Goal: Navigation & Orientation: Find specific page/section

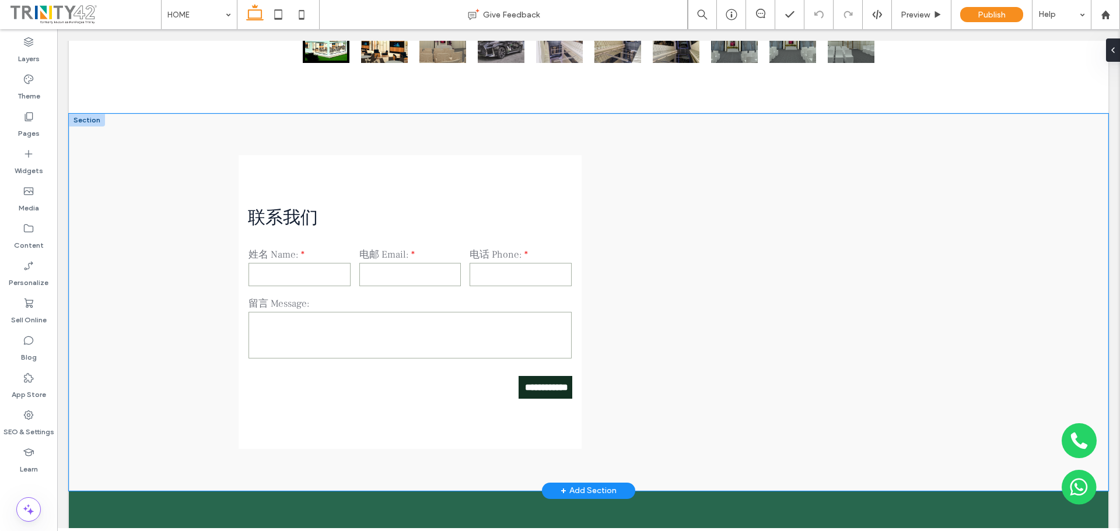
scroll to position [3280, 0]
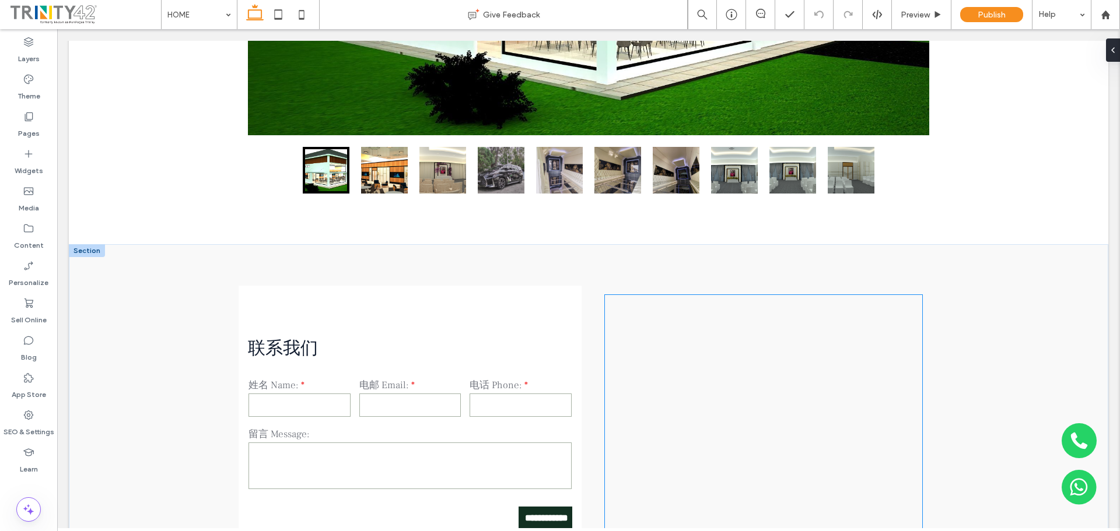
click at [768, 295] on div at bounding box center [763, 432] width 317 height 275
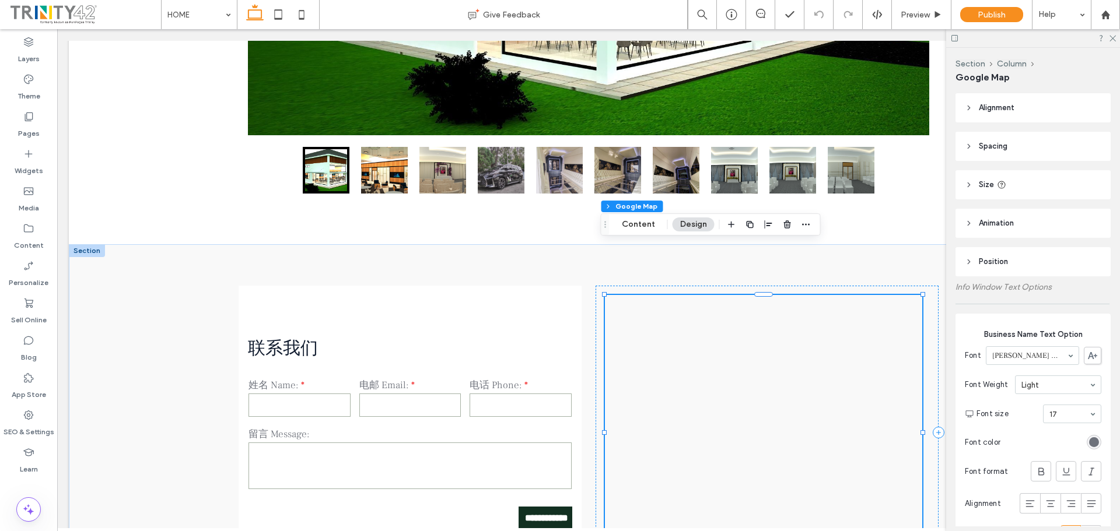
click at [776, 299] on div at bounding box center [763, 432] width 317 height 275
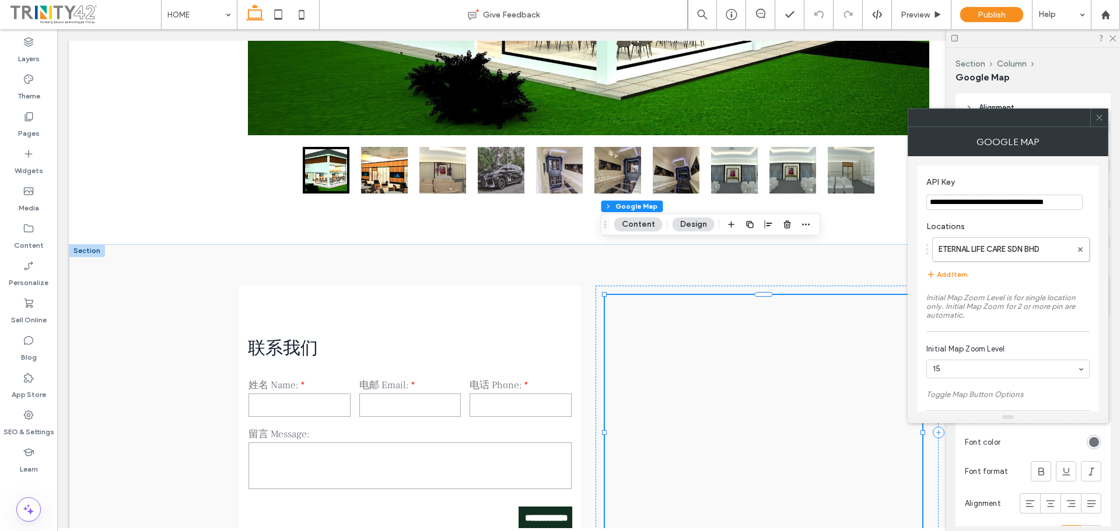
click at [1098, 114] on icon at bounding box center [1098, 117] width 9 height 9
